Goal: Find specific page/section: Find specific page/section

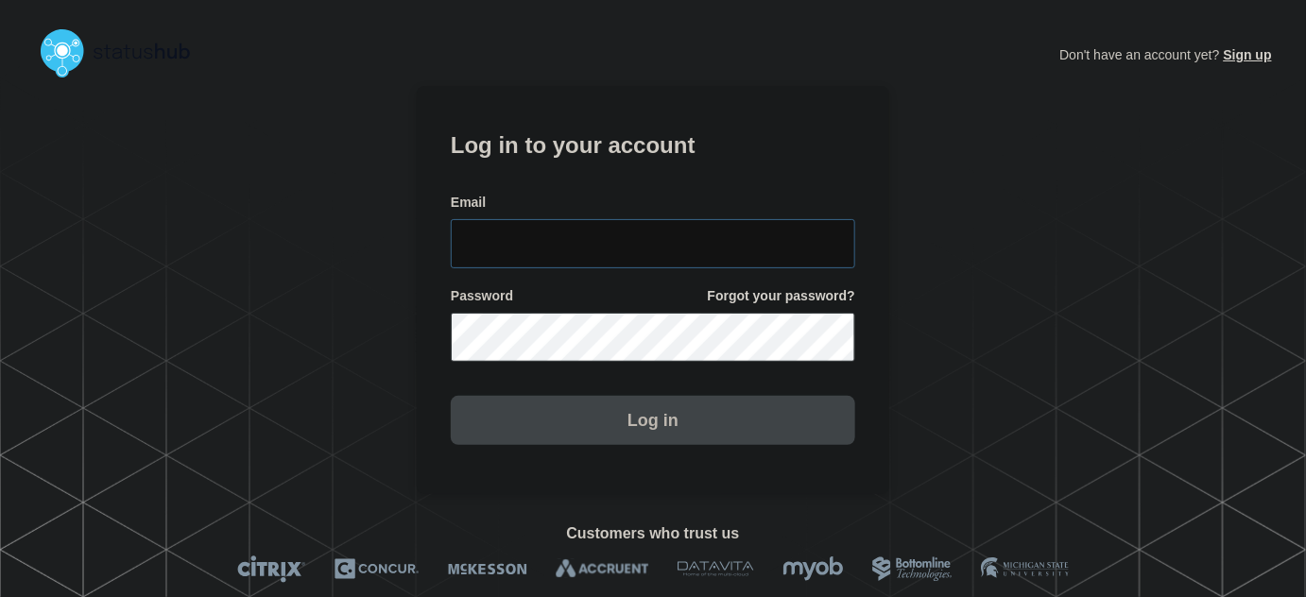
type input "[PERSON_NAME][EMAIL_ADDRESS][PERSON_NAME][DOMAIN_NAME]"
drag, startPoint x: 628, startPoint y: 238, endPoint x: 621, endPoint y: 181, distance: 58.0
click at [628, 236] on input "[PERSON_NAME][EMAIL_ADDRESS][PERSON_NAME][DOMAIN_NAME]" at bounding box center [653, 243] width 405 height 49
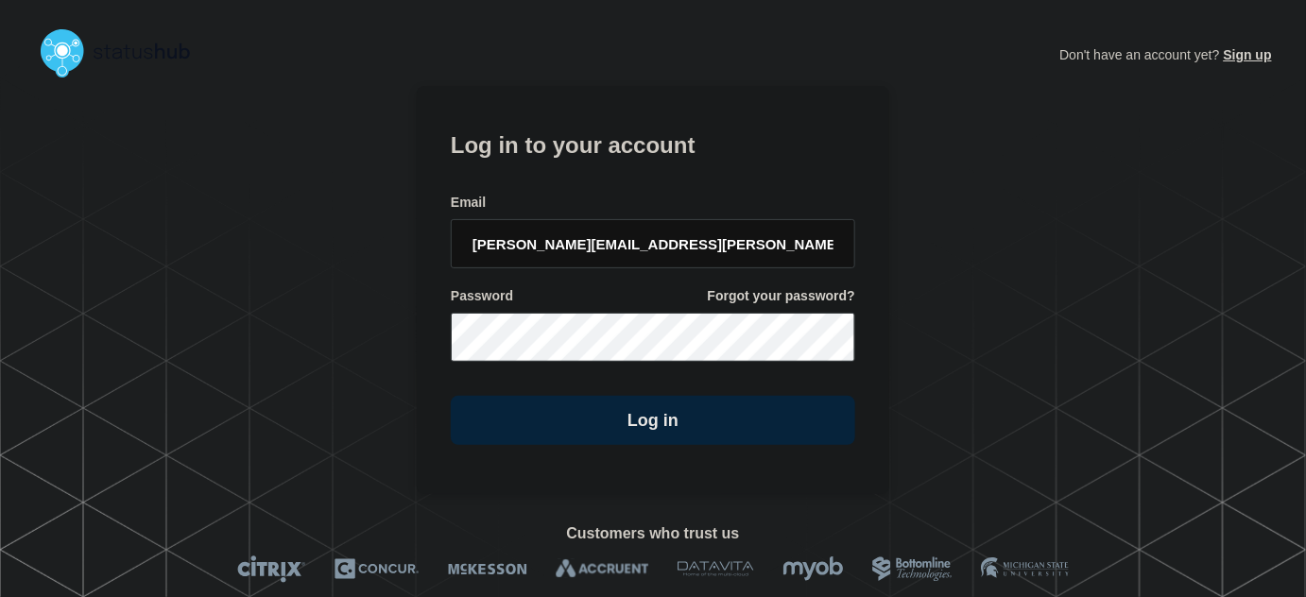
click at [620, 177] on form "Log in to your account Email [PERSON_NAME][EMAIL_ADDRESS][PERSON_NAME][DOMAIN_N…" at bounding box center [653, 285] width 405 height 319
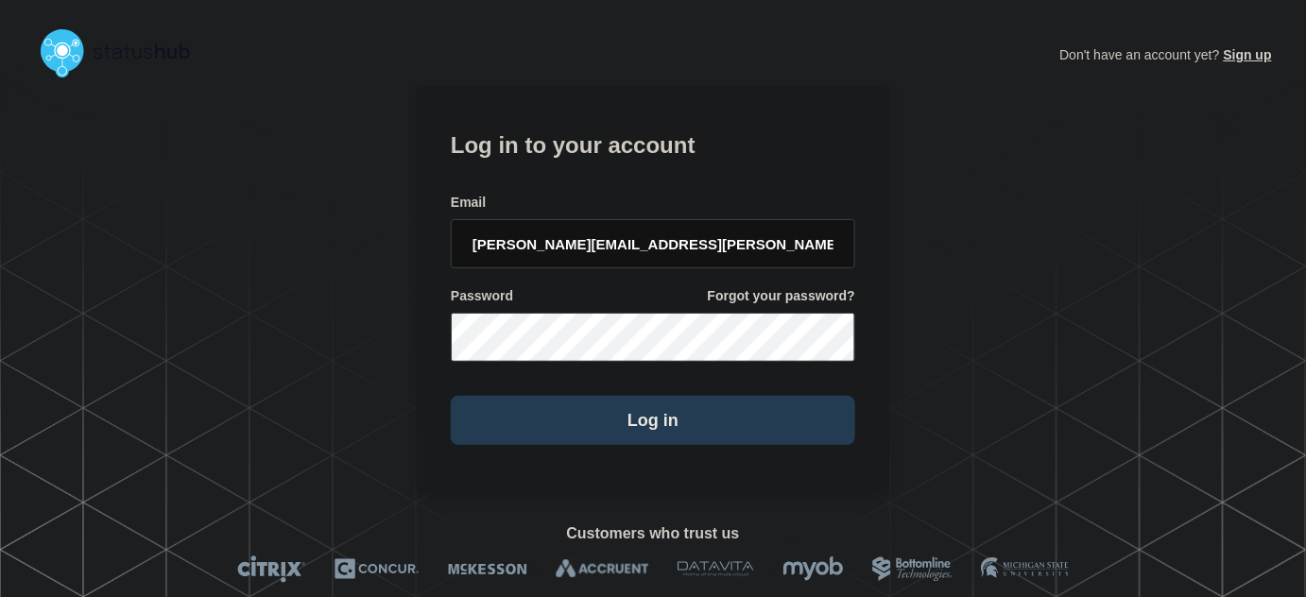
click at [677, 400] on button "Log in" at bounding box center [653, 420] width 405 height 49
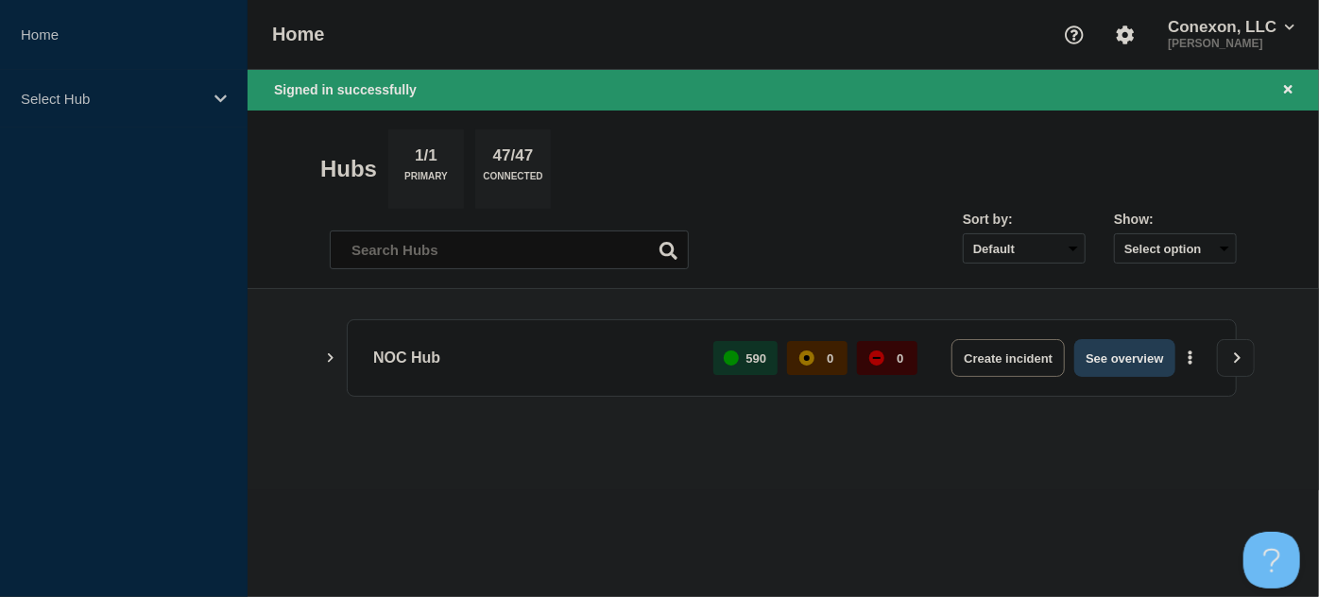
click at [1119, 360] on button "See overview" at bounding box center [1125, 358] width 100 height 38
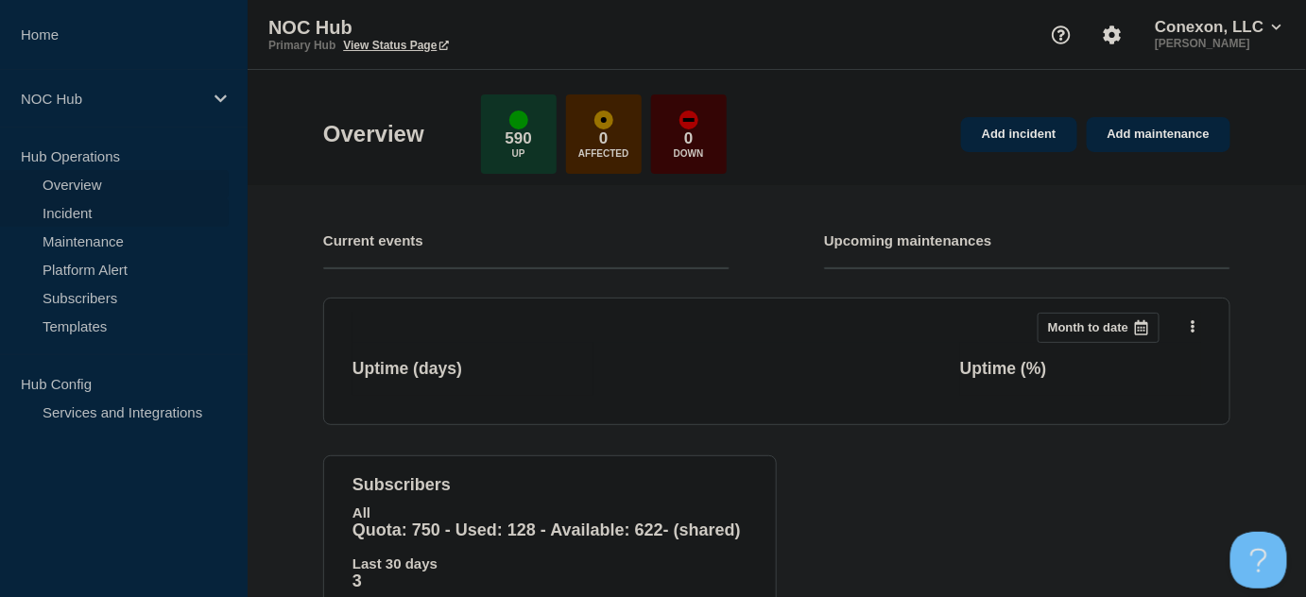
click at [74, 211] on link "Incident" at bounding box center [114, 212] width 229 height 28
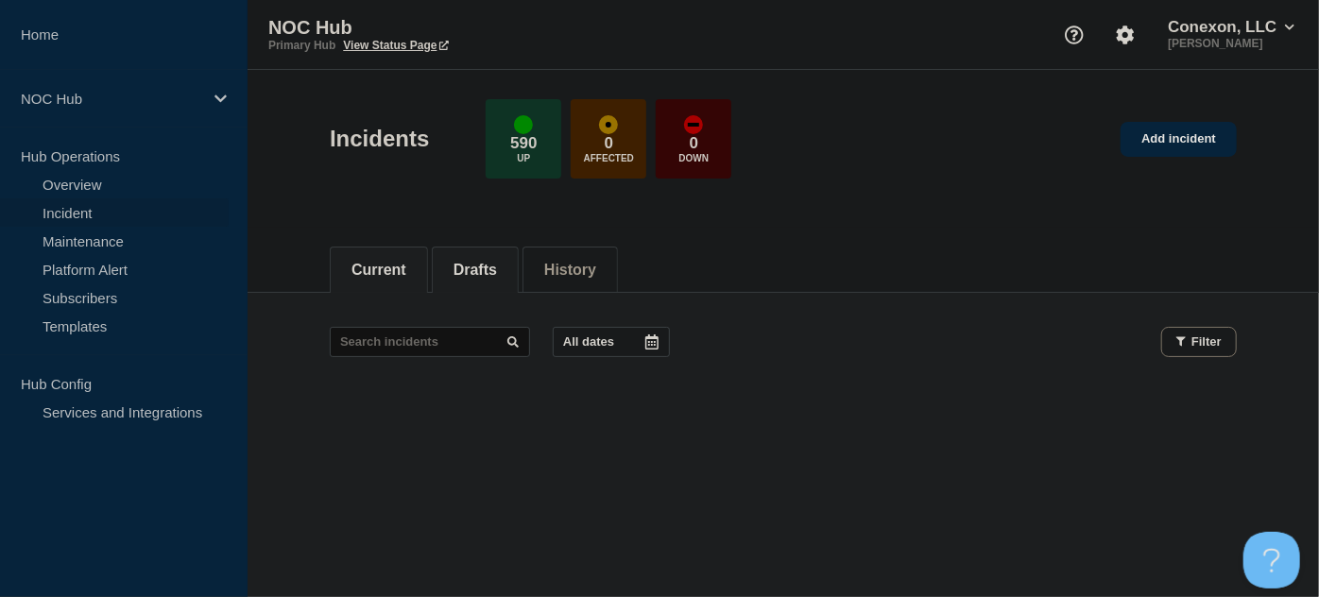
click at [482, 266] on button "Drafts" at bounding box center [475, 270] width 43 height 17
click at [401, 269] on button "Current" at bounding box center [379, 270] width 55 height 17
